Goal: Navigation & Orientation: Find specific page/section

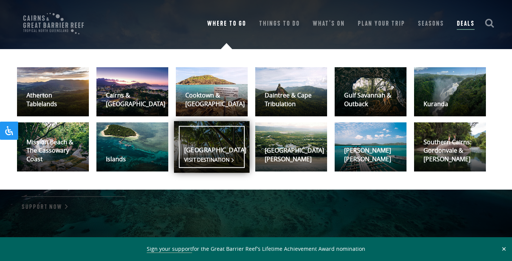
click at [210, 148] on link "Palm Cove Visit destination" at bounding box center [212, 147] width 76 height 52
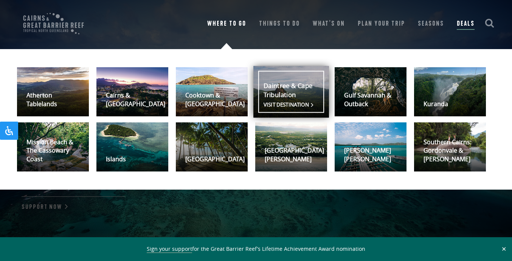
click at [298, 87] on link "Daintree & Cape Tribulation Visit destination" at bounding box center [291, 92] width 76 height 52
